Goal: Information Seeking & Learning: Learn about a topic

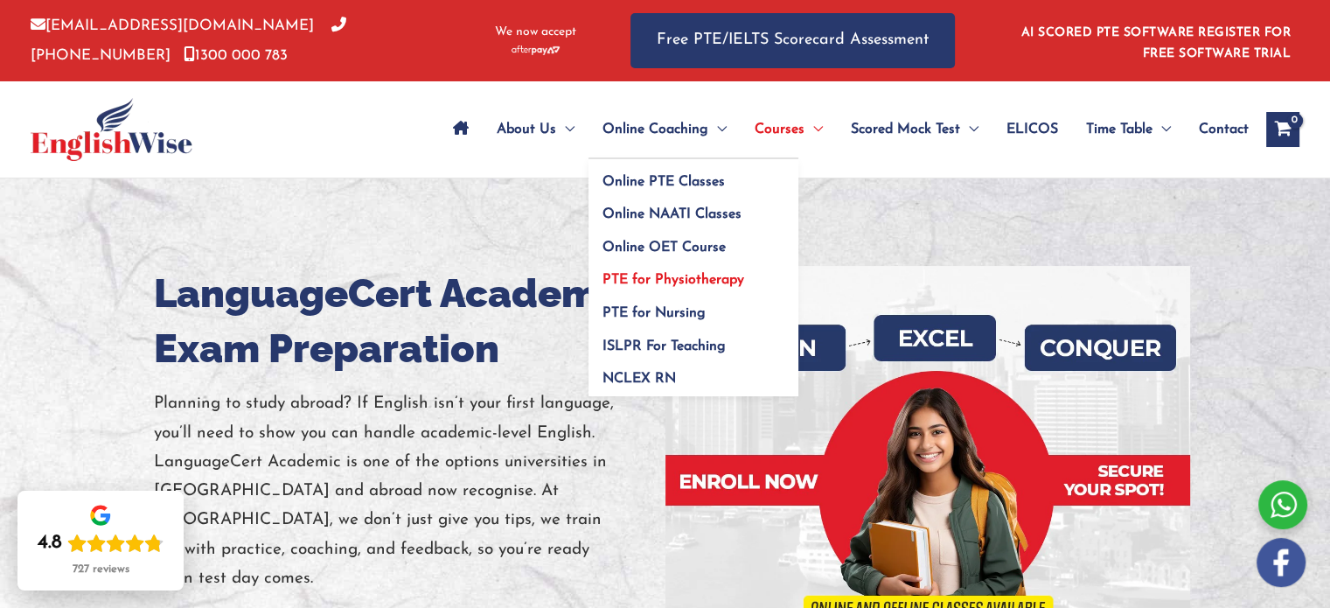
click at [712, 274] on span "PTE for Physiotherapy" at bounding box center [673, 280] width 142 height 14
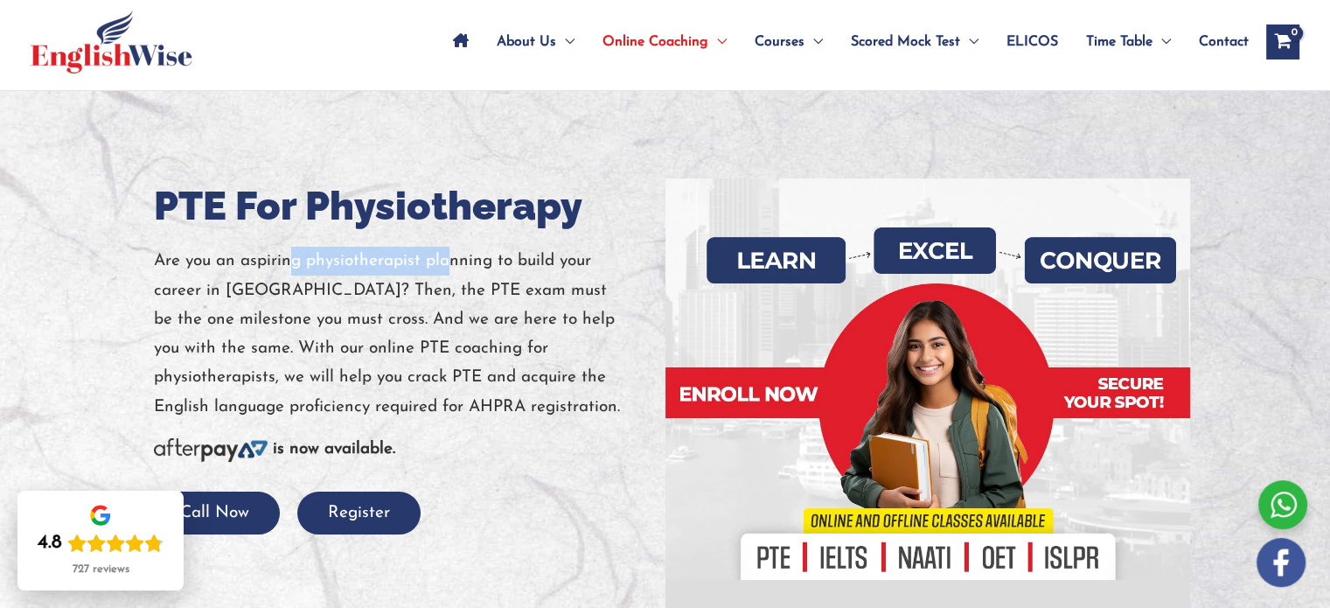
drag, startPoint x: 294, startPoint y: 267, endPoint x: 445, endPoint y: 272, distance: 151.3
click at [445, 272] on p "Are you an aspiring physiotherapist planning to build your career in [GEOGRAPHI…" at bounding box center [403, 334] width 498 height 175
click at [156, 277] on p "Are you an aspiring physiotherapist planning to build your career in [GEOGRAPHI…" at bounding box center [403, 334] width 498 height 175
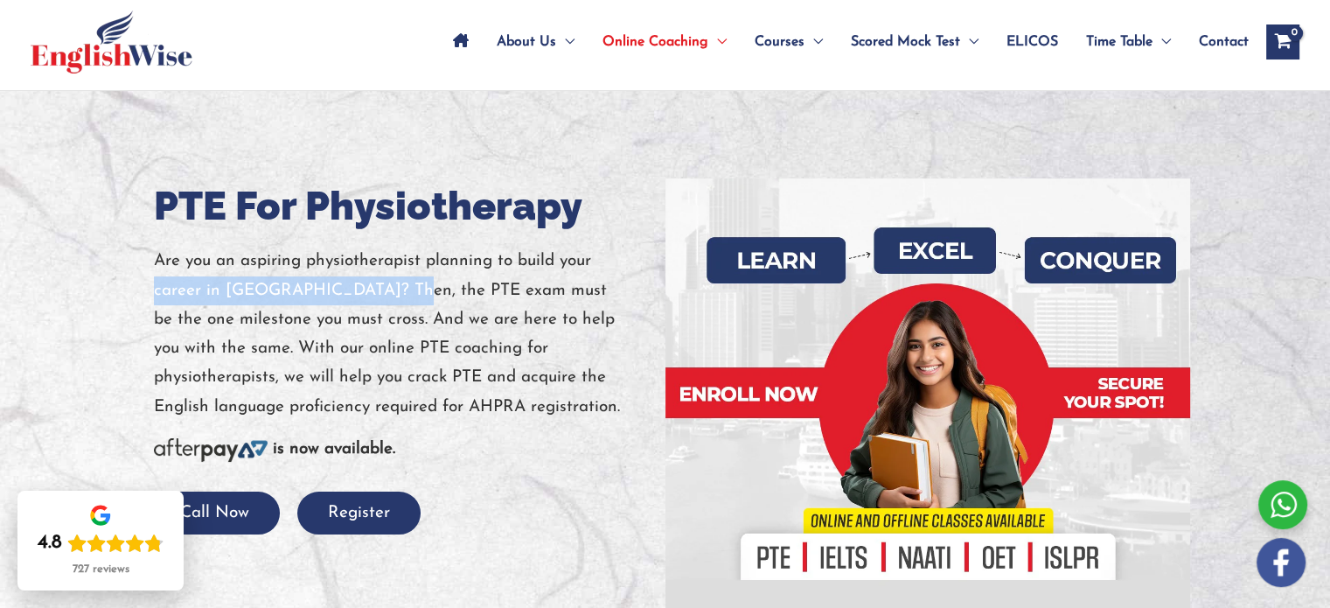
drag, startPoint x: 148, startPoint y: 288, endPoint x: 417, endPoint y: 288, distance: 269.2
click at [416, 288] on div "PTE For Physiotherapy Are you an aspiring physiotherapist planning to build you…" at bounding box center [403, 356] width 524 height 356
drag, startPoint x: 417, startPoint y: 288, endPoint x: 404, endPoint y: 288, distance: 13.1
click at [417, 287] on p "Are you an aspiring physiotherapist planning to build your career in [GEOGRAPHI…" at bounding box center [403, 334] width 498 height 175
click at [441, 303] on p "Are you an aspiring physiotherapist planning to build your career in [GEOGRAPHI…" at bounding box center [403, 334] width 498 height 175
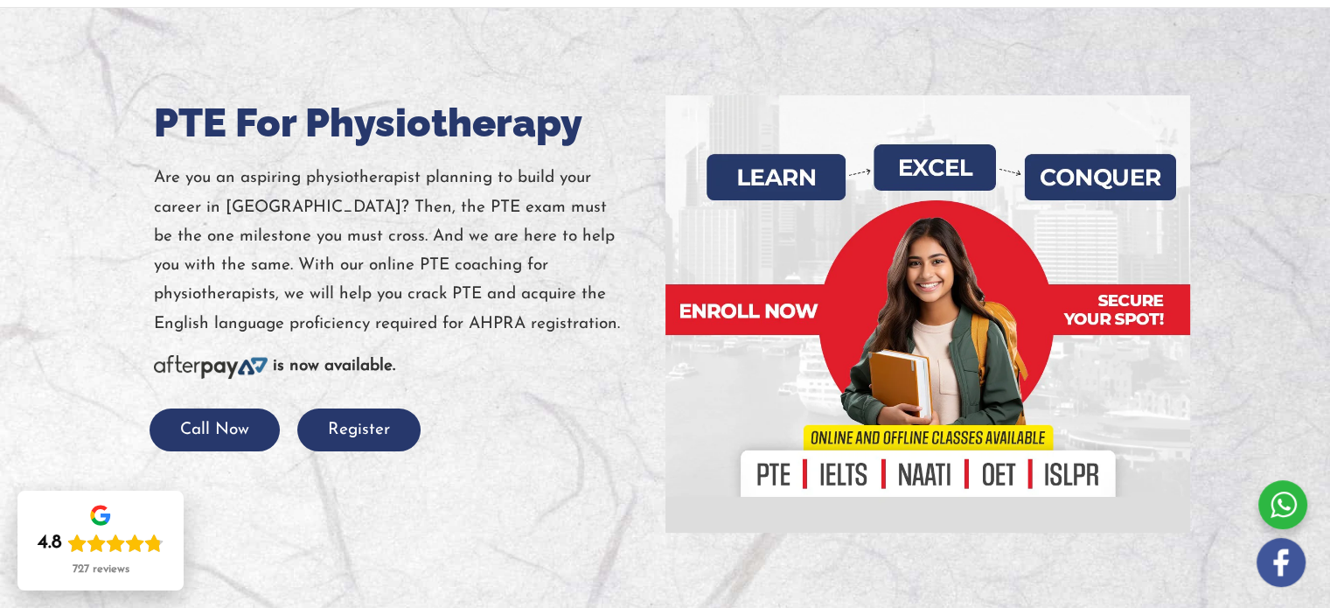
scroll to position [175, 0]
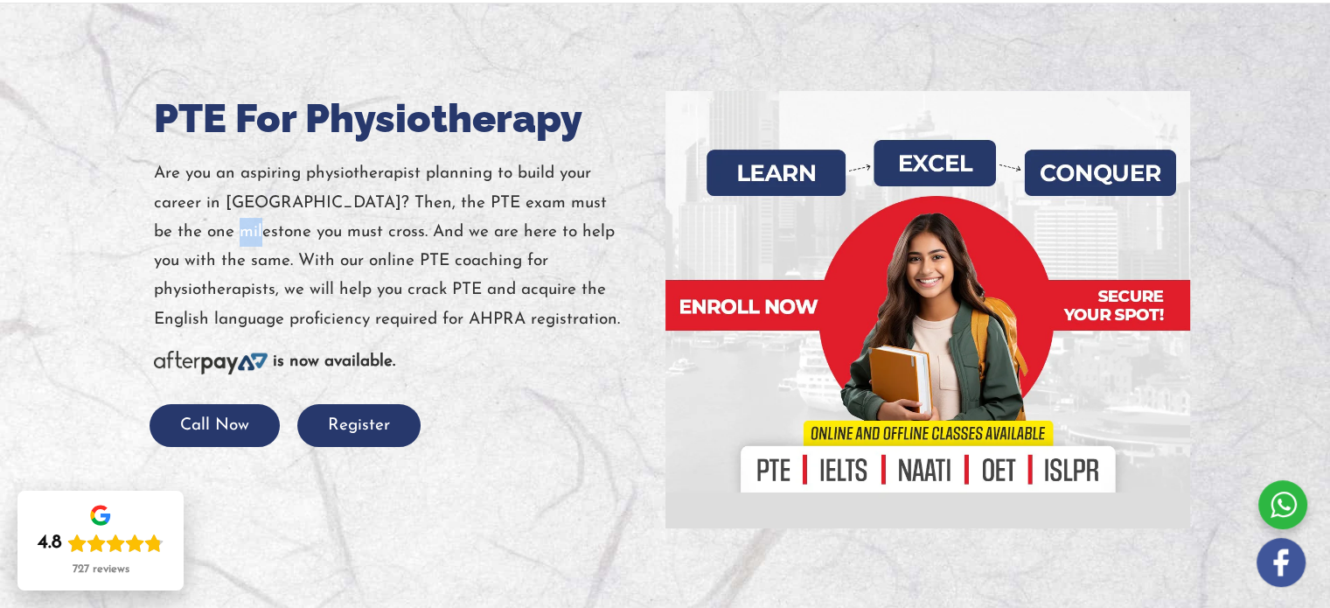
click at [345, 275] on p "Are you an aspiring physiotherapist planning to build your career in [GEOGRAPHI…" at bounding box center [403, 246] width 498 height 175
click at [420, 300] on p "Are you an aspiring physiotherapist planning to build your career in [GEOGRAPHI…" at bounding box center [403, 246] width 498 height 175
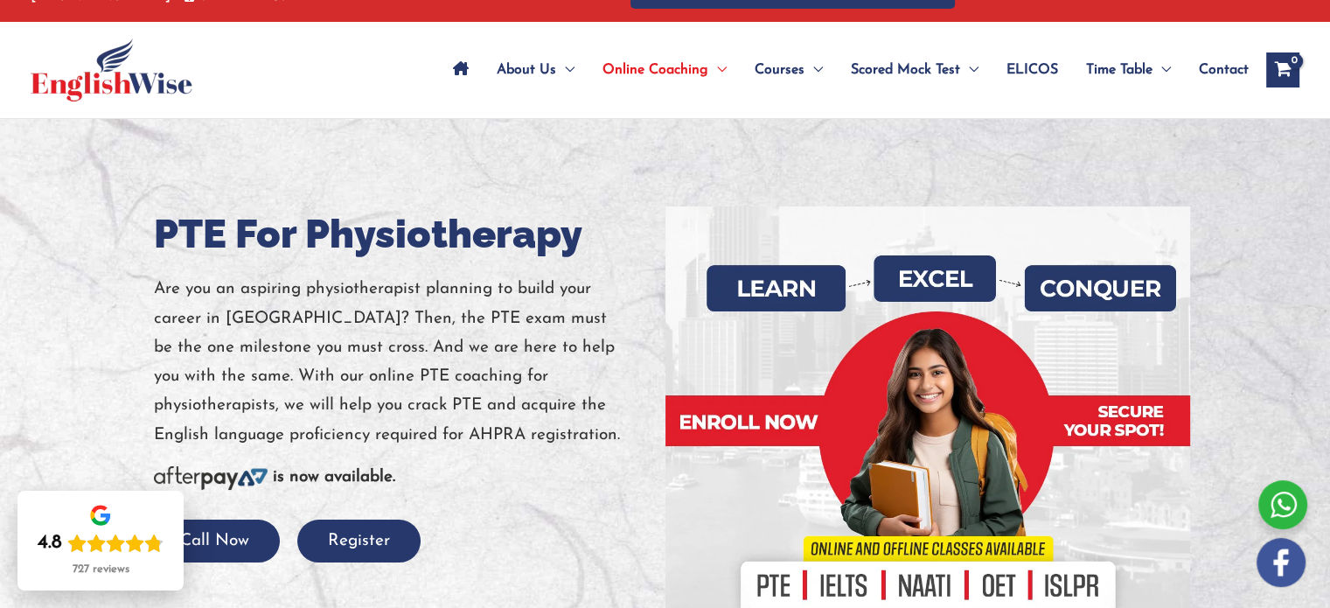
scroll to position [0, 0]
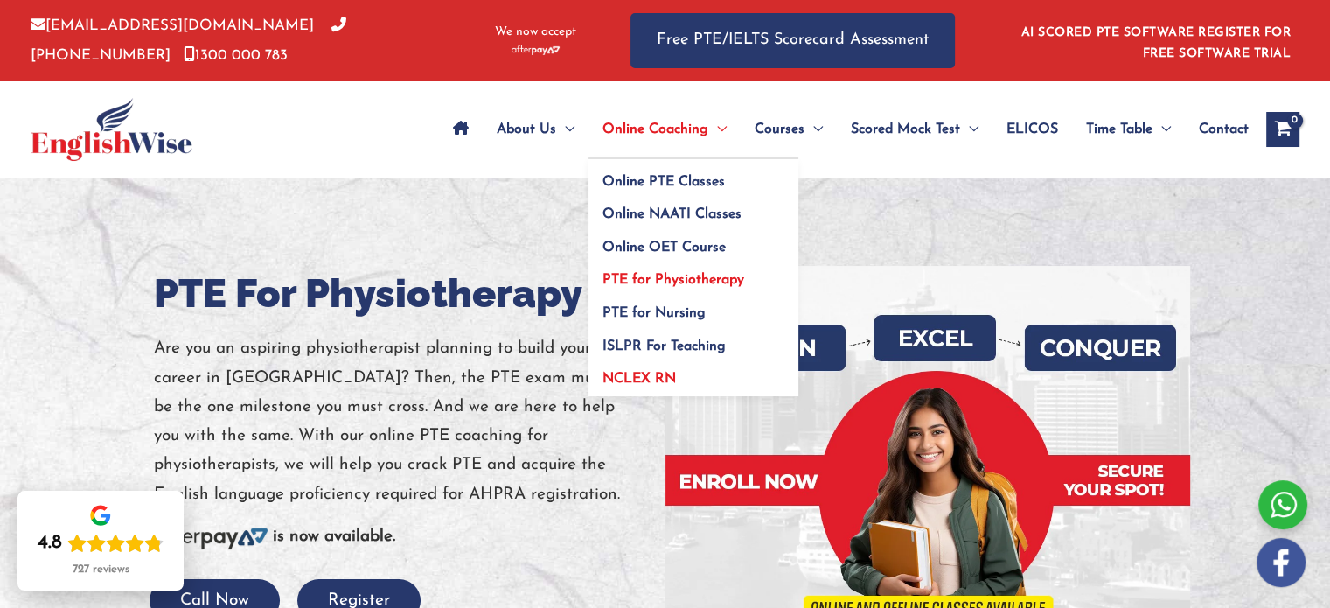
click at [612, 374] on span "NCLEX RN" at bounding box center [638, 379] width 73 height 14
